Goal: Information Seeking & Learning: Learn about a topic

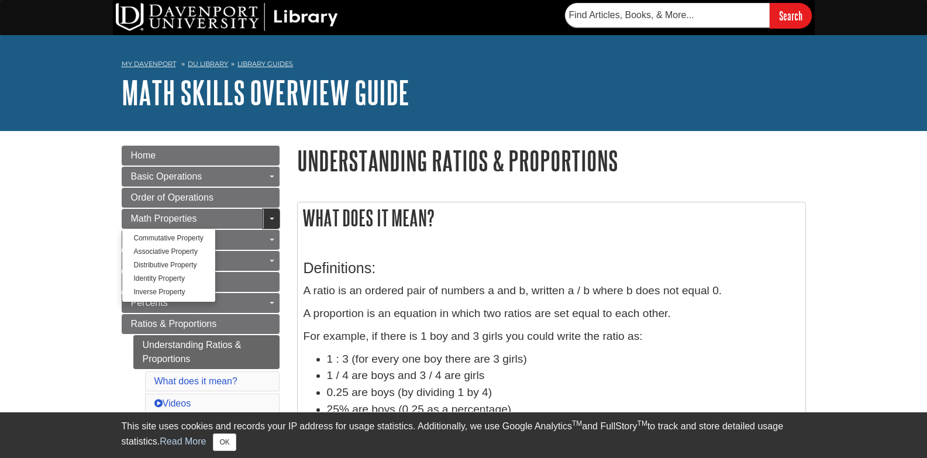
click at [270, 220] on link "Toggle Dropdown" at bounding box center [271, 219] width 16 height 20
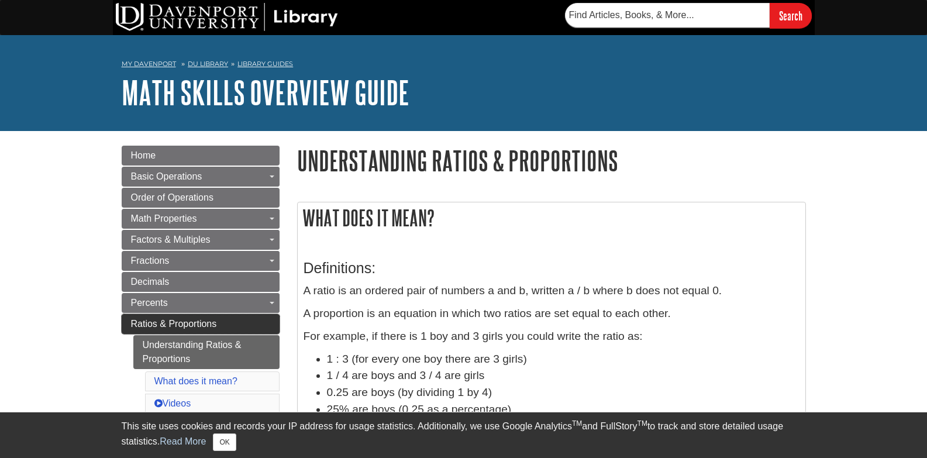
click at [245, 319] on link "Ratios & Proportions" at bounding box center [201, 324] width 158 height 20
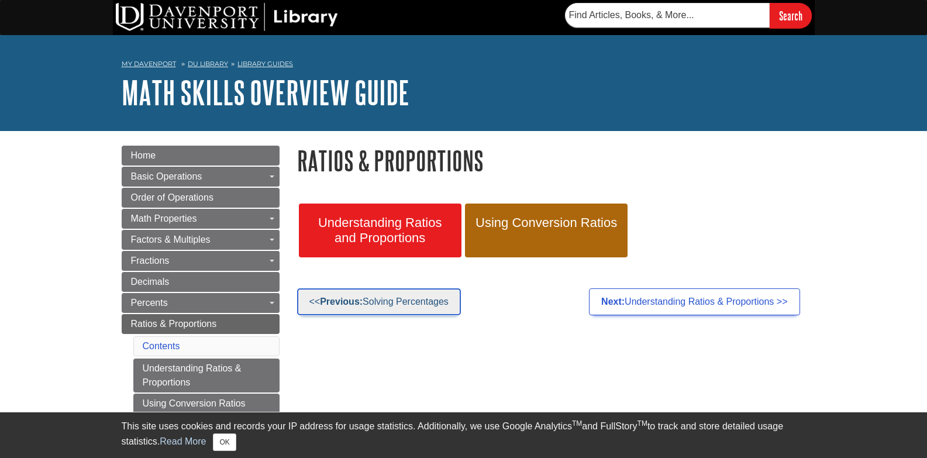
click at [393, 303] on link "<< Previous: Solving Percentages" at bounding box center [379, 301] width 164 height 27
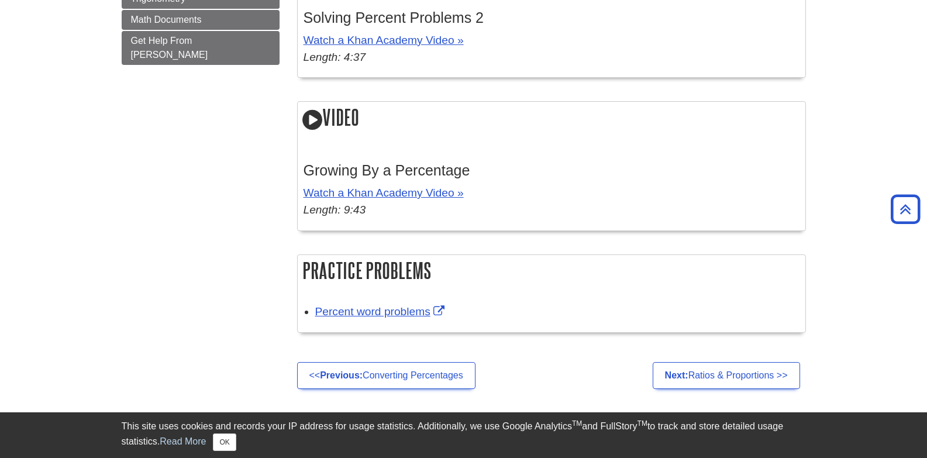
scroll to position [1146, 0]
